Goal: Navigation & Orientation: Find specific page/section

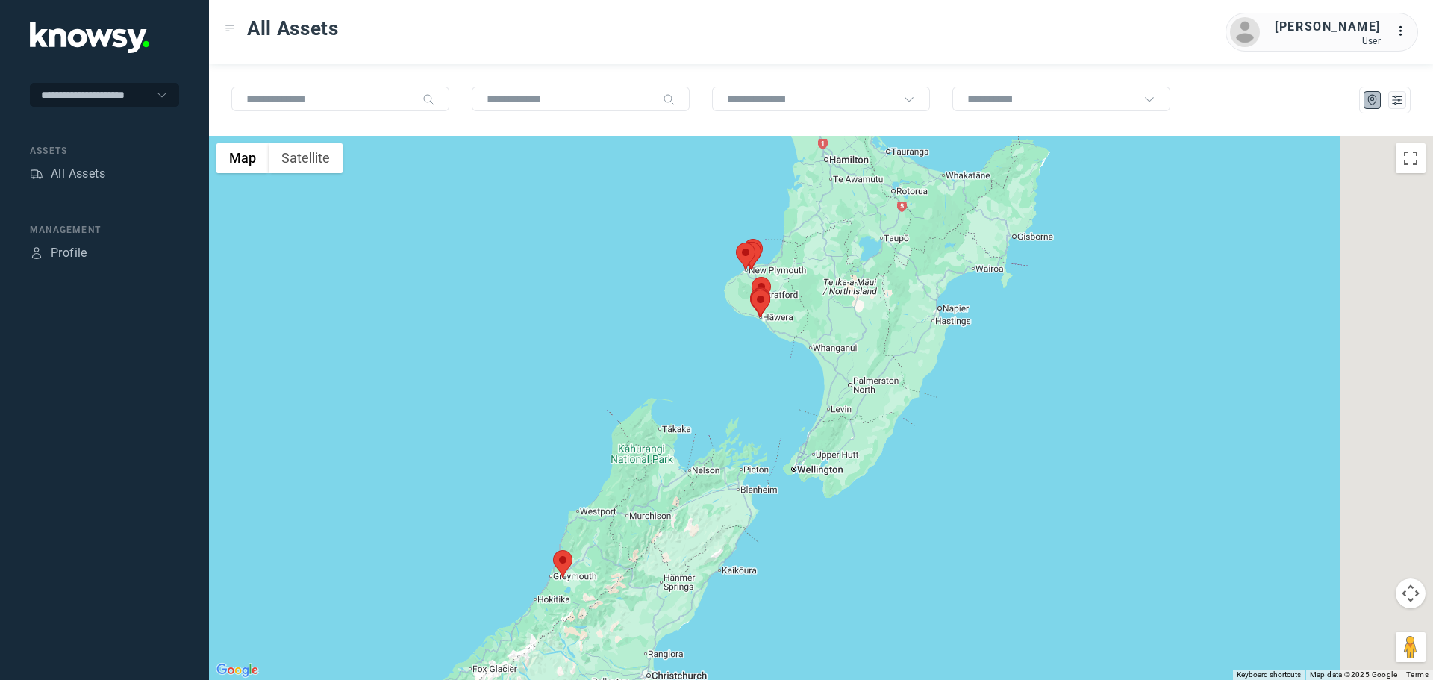
drag, startPoint x: 941, startPoint y: 316, endPoint x: 747, endPoint y: 330, distance: 194.6
click at [758, 332] on div at bounding box center [821, 408] width 1224 height 544
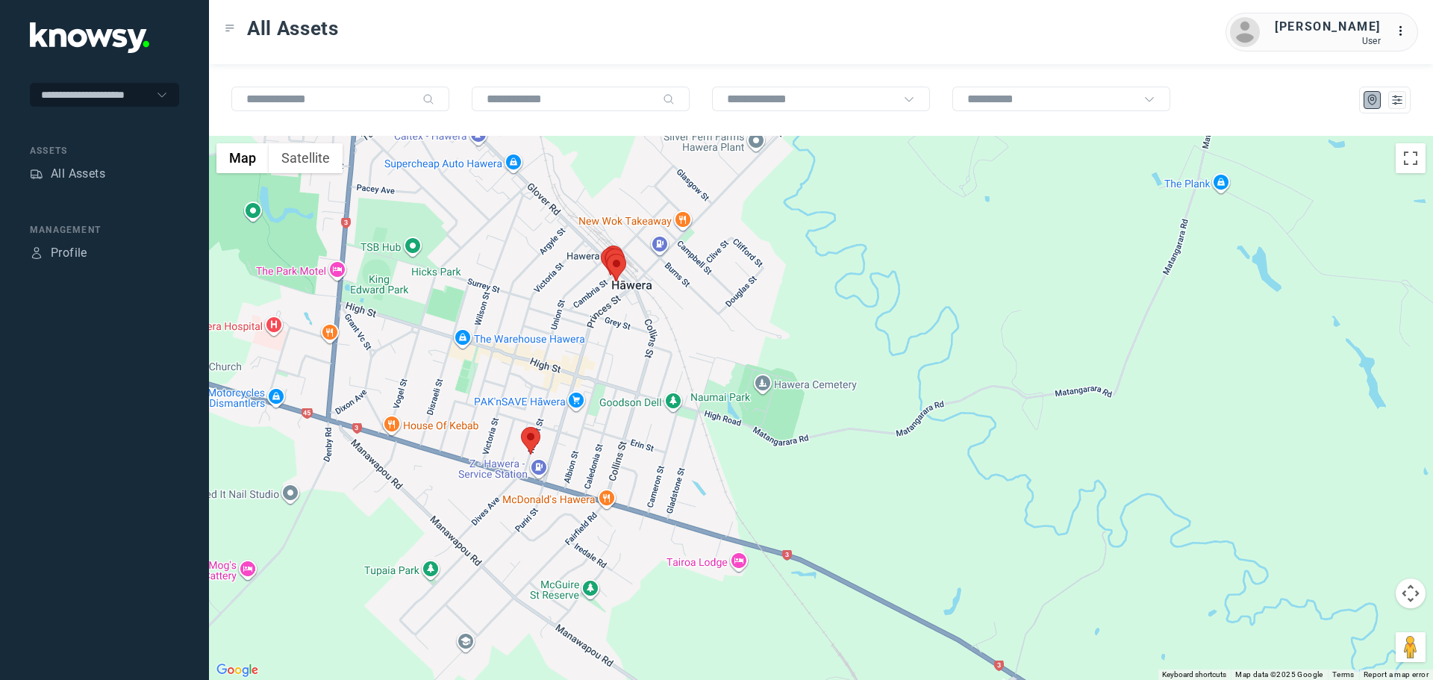
click at [521, 427] on area at bounding box center [521, 427] width 0 height 0
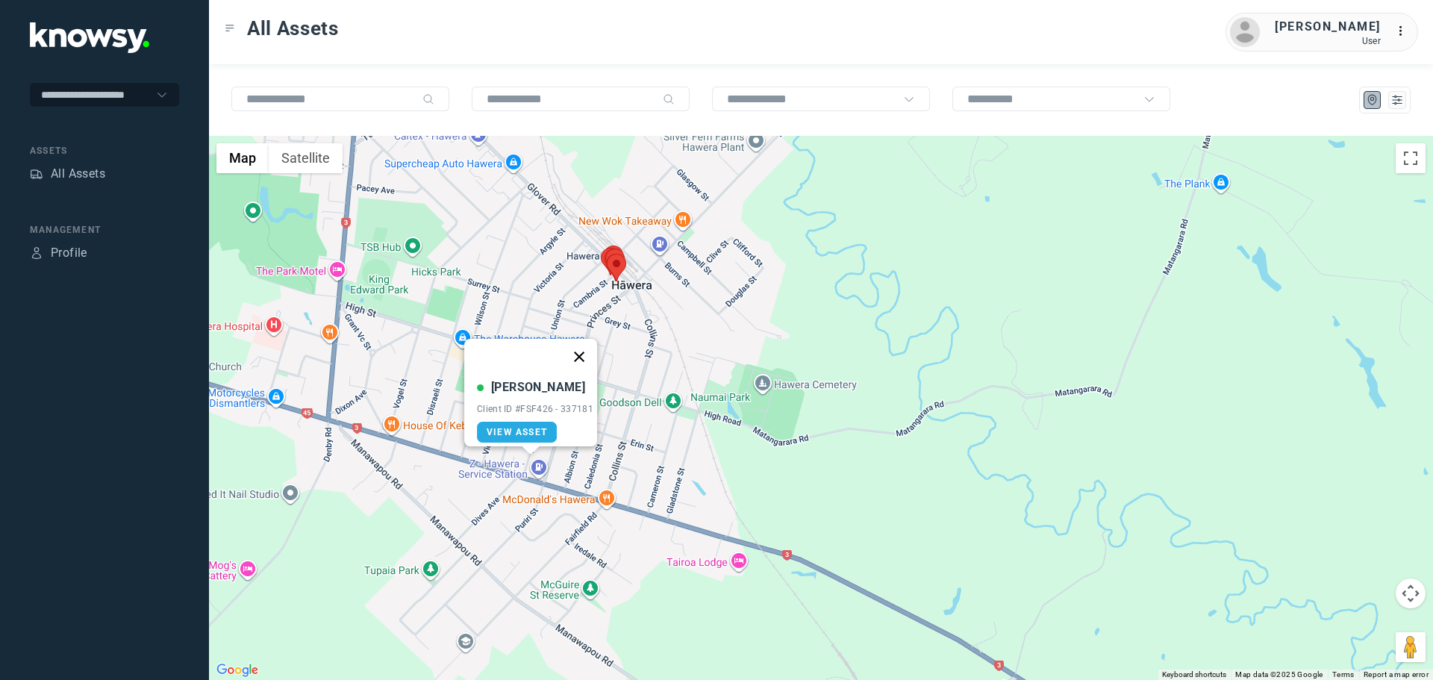
click at [588, 346] on button "Close" at bounding box center [579, 357] width 36 height 36
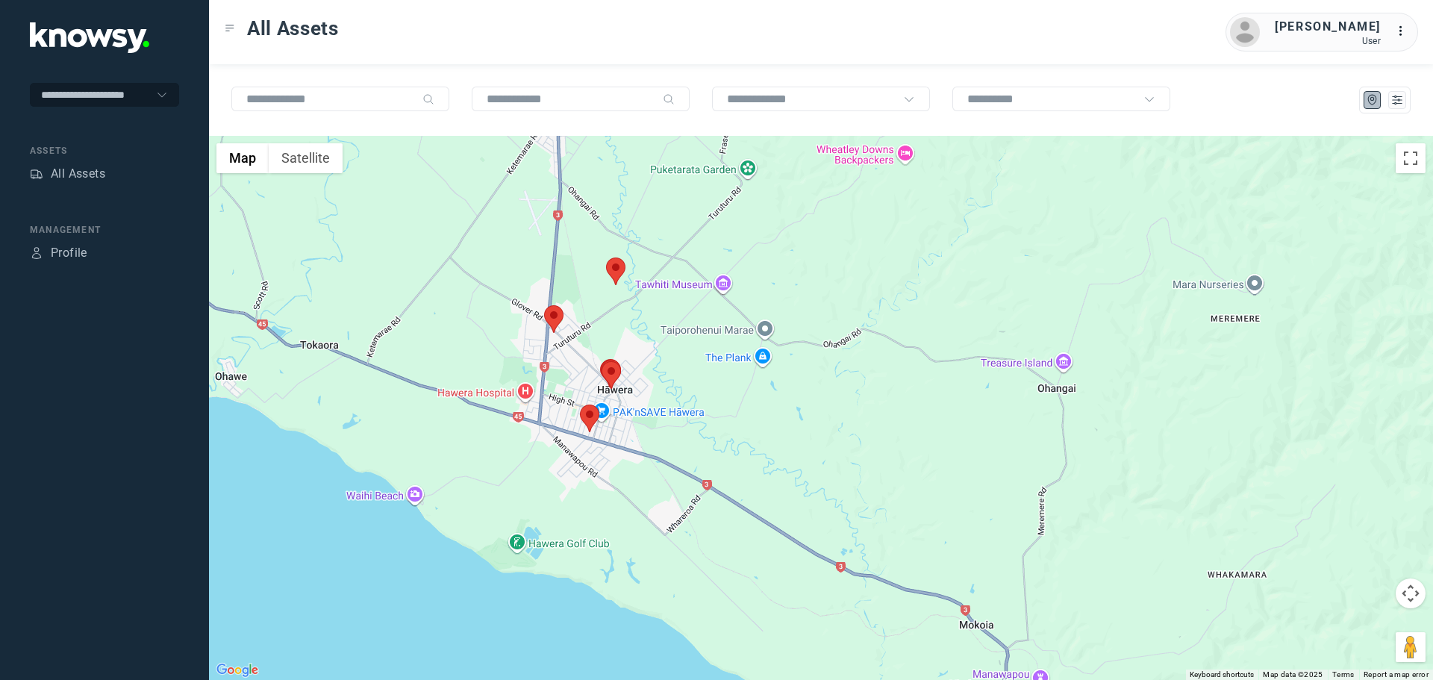
drag, startPoint x: 651, startPoint y: 308, endPoint x: 640, endPoint y: 353, distance: 46.9
click at [640, 353] on div at bounding box center [821, 408] width 1224 height 544
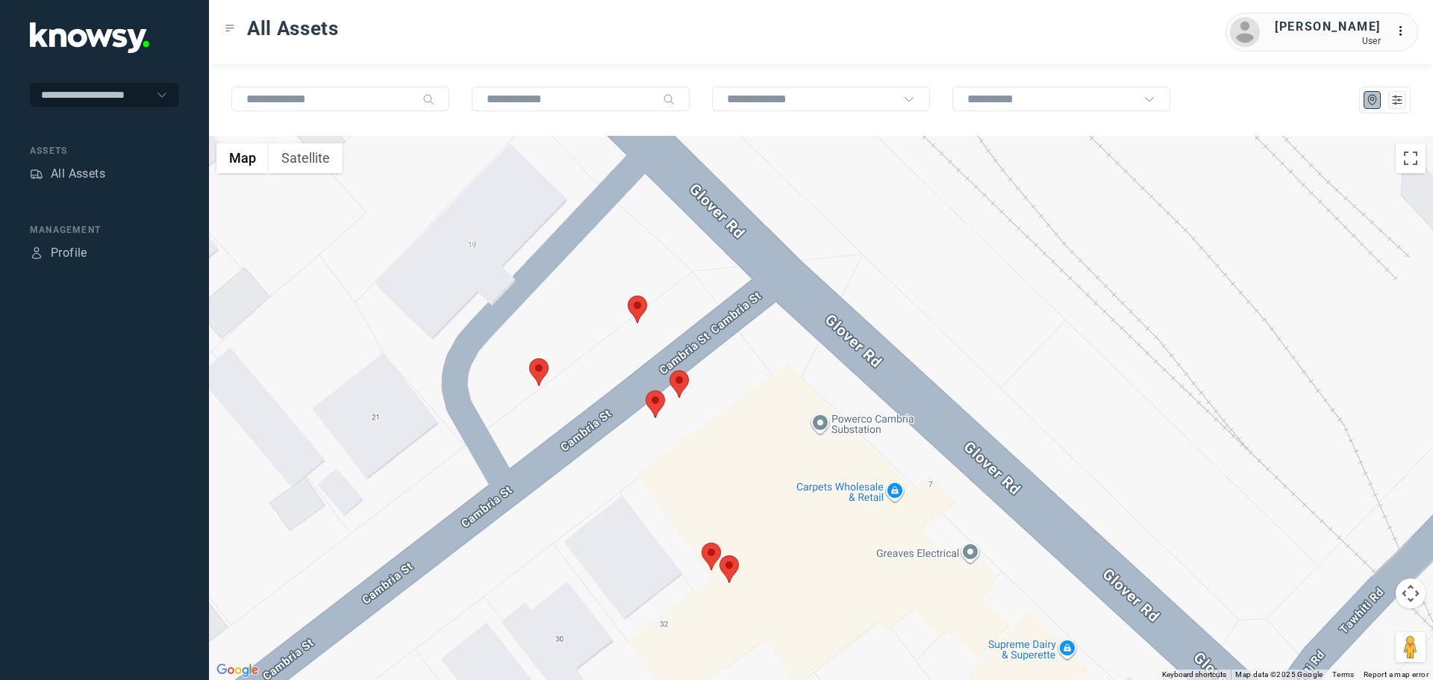
click at [529, 358] on area at bounding box center [529, 358] width 0 height 0
click at [593, 278] on button "Close" at bounding box center [587, 288] width 36 height 36
click at [628, 296] on area at bounding box center [628, 296] width 0 height 0
click at [694, 208] on button "Close" at bounding box center [685, 225] width 36 height 36
click at [670, 370] on area at bounding box center [670, 370] width 0 height 0
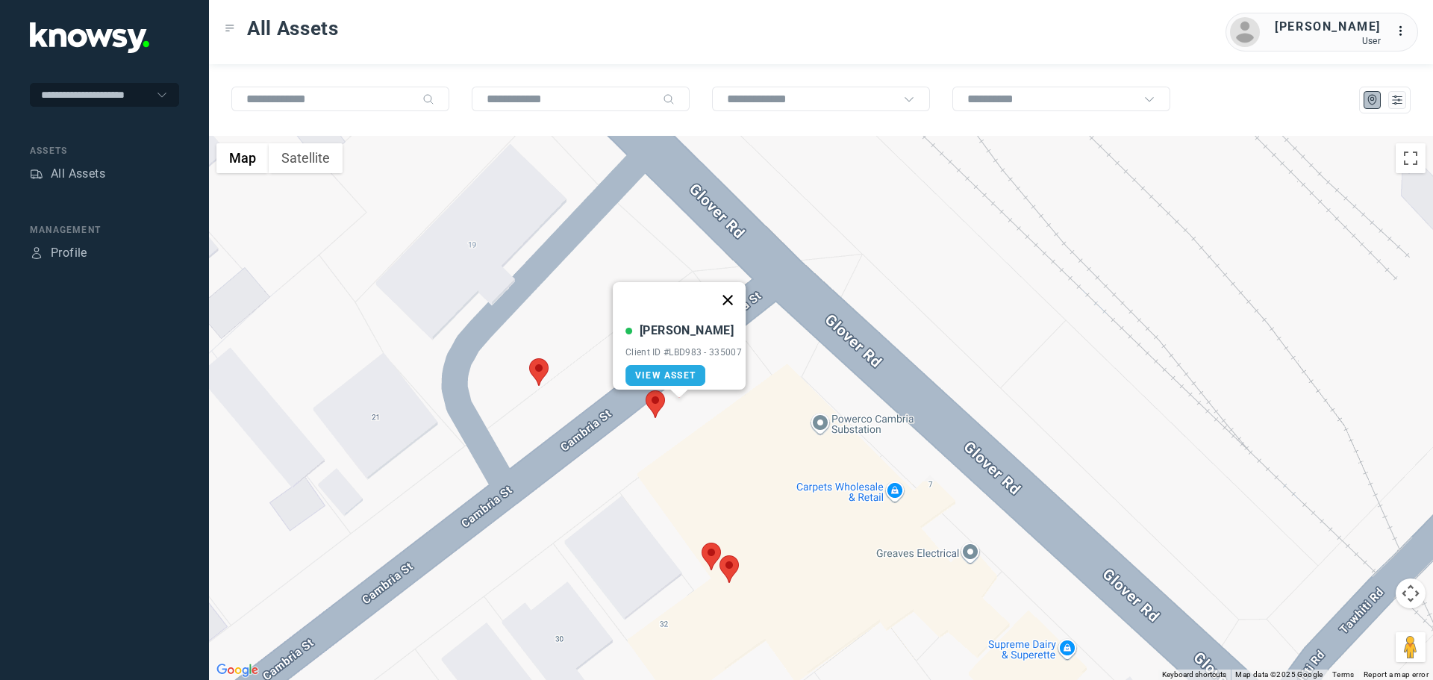
click at [731, 291] on button "Close" at bounding box center [728, 300] width 36 height 36
click at [646, 390] on area at bounding box center [646, 390] width 0 height 0
click at [707, 313] on button "Close" at bounding box center [705, 320] width 36 height 36
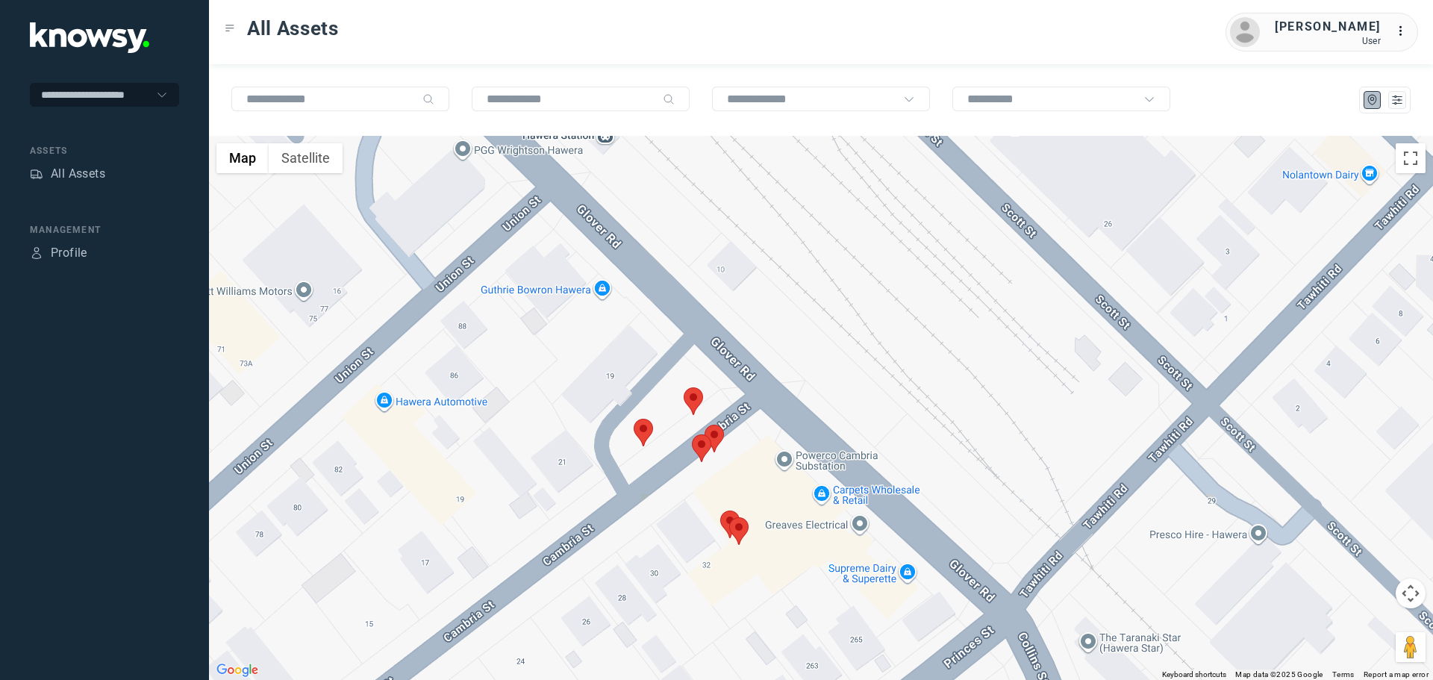
click at [720, 511] on area at bounding box center [720, 511] width 0 height 0
click at [783, 428] on button "Close" at bounding box center [779, 440] width 36 height 36
click at [729, 517] on area at bounding box center [729, 517] width 0 height 0
click at [798, 439] on button "Close" at bounding box center [788, 447] width 36 height 36
